Goal: Task Accomplishment & Management: Manage account settings

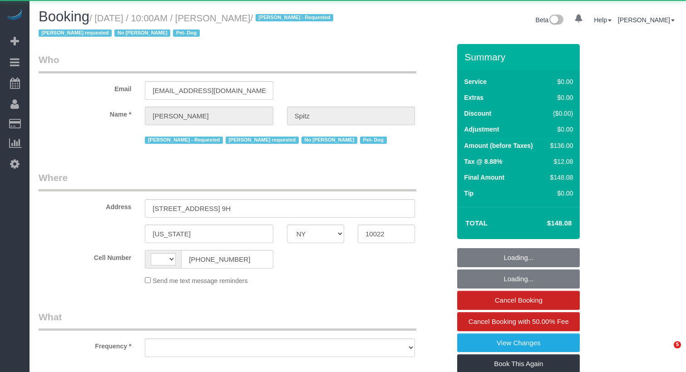
select select "NY"
select select "string:[GEOGRAPHIC_DATA]"
select select "1"
select select "object:936"
select select "string:stripe-pm_1RpvFu4VGloSiKo7rcufCRjl"
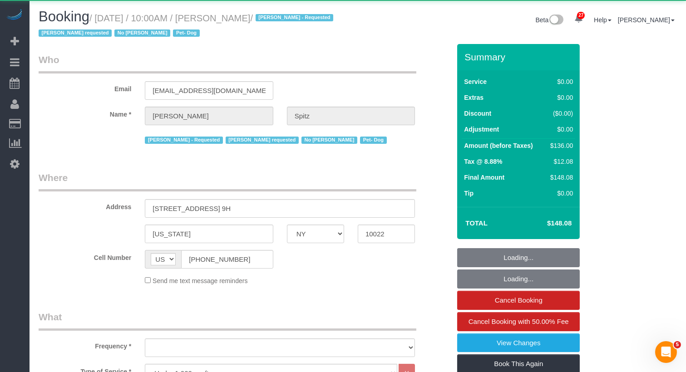
select select "number:57"
select select "number:74"
select select "number:13"
select select "number:5"
select select "1"
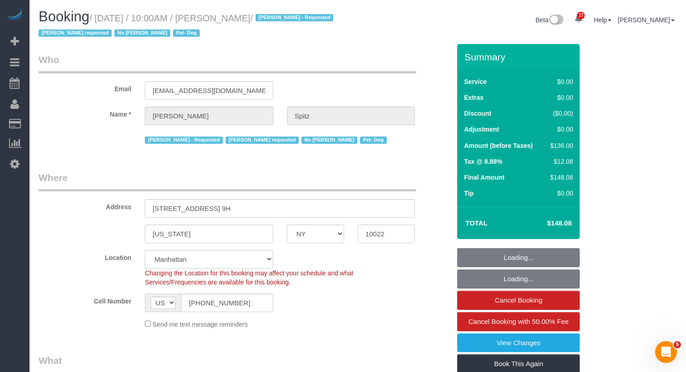
select select "spot1"
select select "object:1562"
